Goal: Task Accomplishment & Management: Use online tool/utility

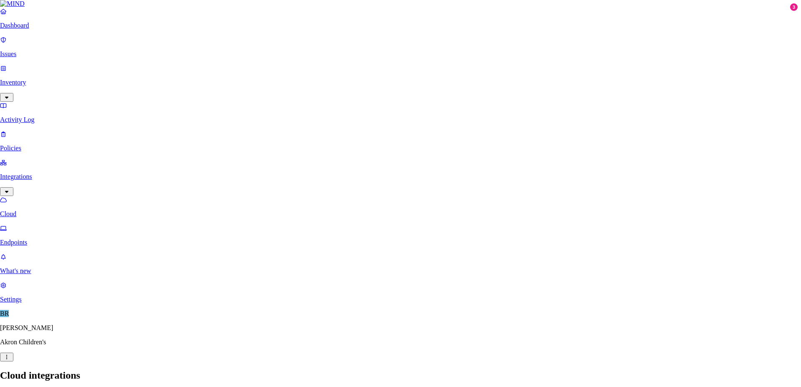
scroll to position [265, 0]
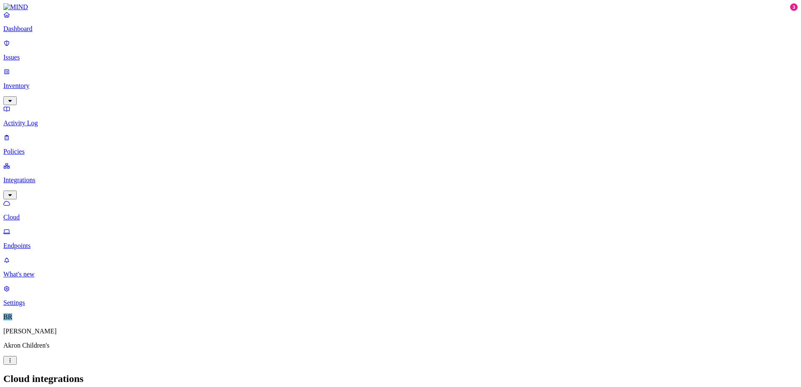
click at [31, 242] on p "Endpoints" at bounding box center [400, 246] width 794 height 8
click at [29, 199] on link "Cloud" at bounding box center [400, 210] width 794 height 22
